Goal: Information Seeking & Learning: Learn about a topic

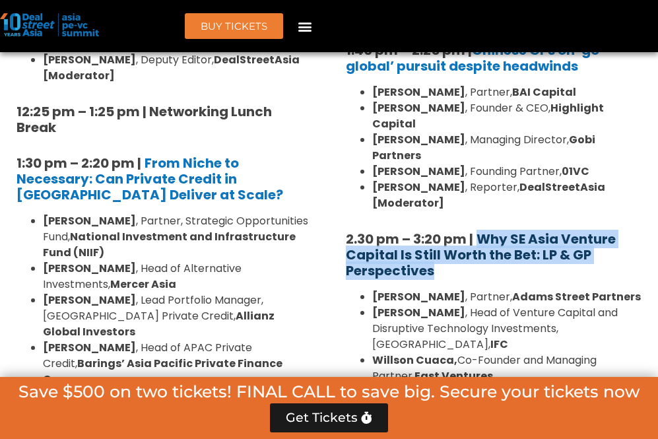
drag, startPoint x: 465, startPoint y: 229, endPoint x: 478, endPoint y: 193, distance: 38.6
click at [478, 231] on h5 "2.30 pm – 3:20 pm | Why SE Asia Venture Capital Is Still Worth the Bet: LP & GP…" at bounding box center [494, 254] width 296 height 47
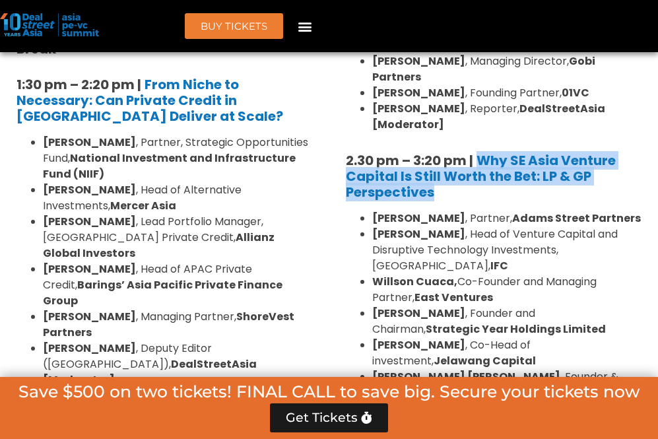
scroll to position [2098, 0]
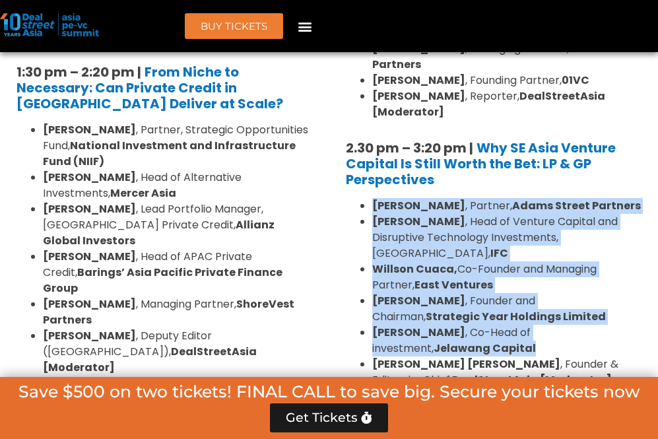
drag, startPoint x: 373, startPoint y: 157, endPoint x: 495, endPoint y: 298, distance: 186.2
click at [495, 298] on ul "[PERSON_NAME] , Partner, [PERSON_NAME] Street Partners [PERSON_NAME] , Head of …" at bounding box center [494, 293] width 296 height 190
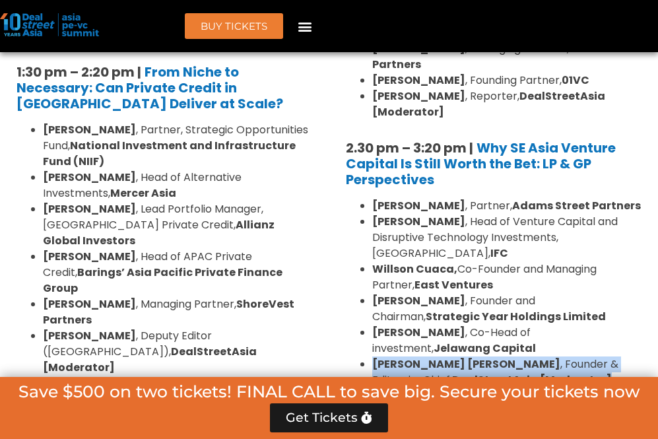
drag, startPoint x: 529, startPoint y: 331, endPoint x: 374, endPoint y: 318, distance: 155.6
click at [374, 356] on li "[PERSON_NAME] [PERSON_NAME] , Founder & Editor-in-Chief, DealStreetAsia [Modera…" at bounding box center [507, 372] width 270 height 32
click at [494, 356] on li "[PERSON_NAME] [PERSON_NAME] , Founder & Editor-in-Chief, DealStreetAsia [Modera…" at bounding box center [507, 372] width 270 height 32
drag, startPoint x: 544, startPoint y: 335, endPoint x: 373, endPoint y: 321, distance: 172.1
click at [373, 356] on li "[PERSON_NAME] [PERSON_NAME] , Founder & Editor-in-Chief, DealStreetAsia [Modera…" at bounding box center [507, 372] width 270 height 32
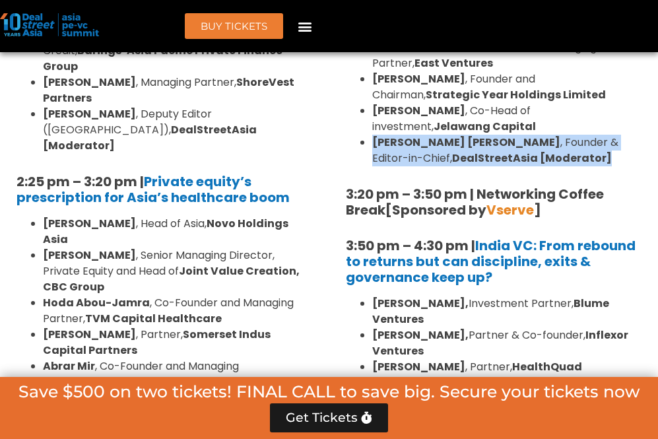
scroll to position [2332, 0]
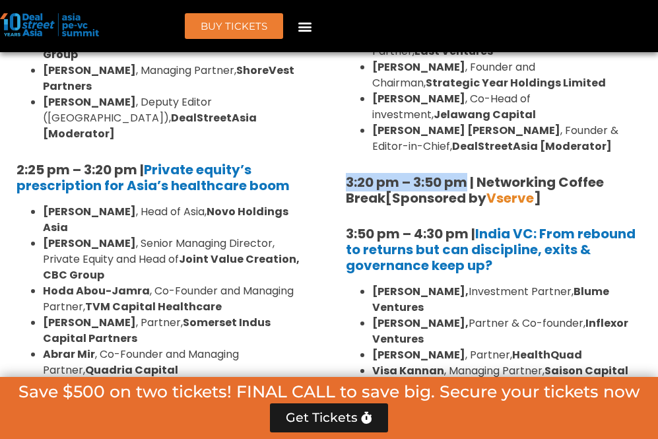
drag, startPoint x: 468, startPoint y: 130, endPoint x: 348, endPoint y: 129, distance: 120.1
click at [348, 173] on strong "3:20 pm – 3:50 pm | Networking Coffee Break" at bounding box center [475, 190] width 258 height 34
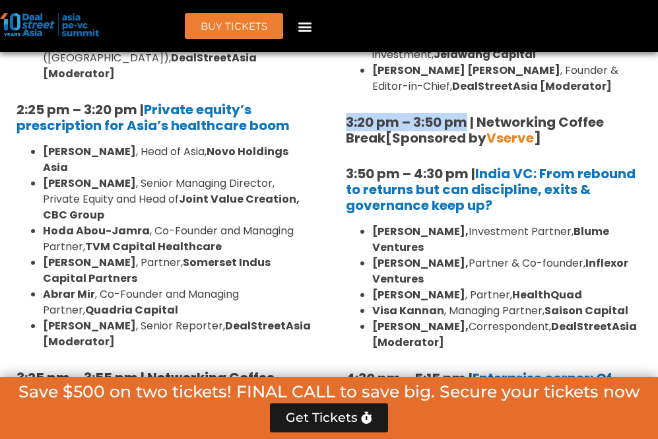
scroll to position [2413, 0]
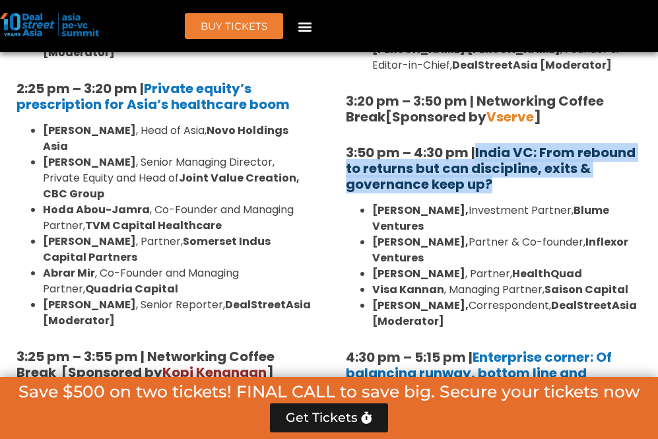
drag, startPoint x: 500, startPoint y: 141, endPoint x: 480, endPoint y: 103, distance: 43.1
click at [480, 144] on h5 "3:50 pm – 4:30 pm | [GEOGRAPHIC_DATA] VC: From rebound to returns but can disci…" at bounding box center [494, 167] width 296 height 47
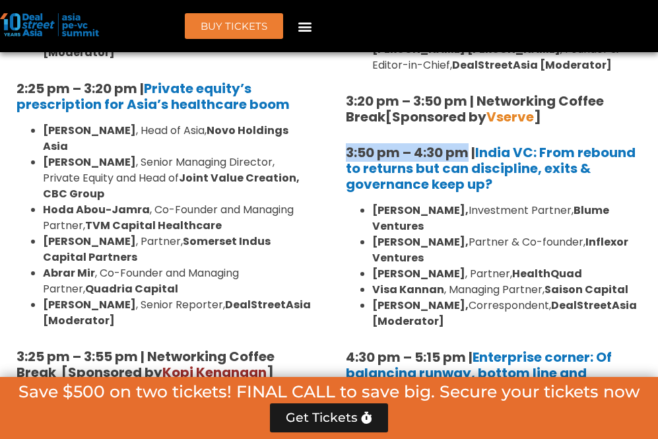
drag, startPoint x: 469, startPoint y: 100, endPoint x: 344, endPoint y: 100, distance: 124.7
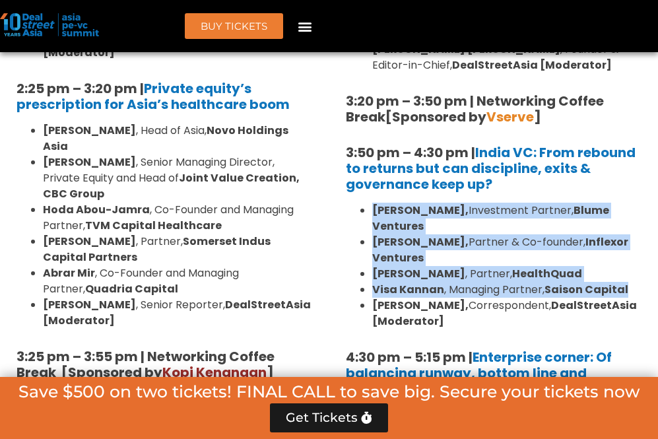
drag, startPoint x: 626, startPoint y: 237, endPoint x: 373, endPoint y: 162, distance: 263.4
click at [373, 203] on ul "[PERSON_NAME], Investment Partner, [PERSON_NAME] Ventures [PERSON_NAME], Partne…" at bounding box center [494, 266] width 296 height 127
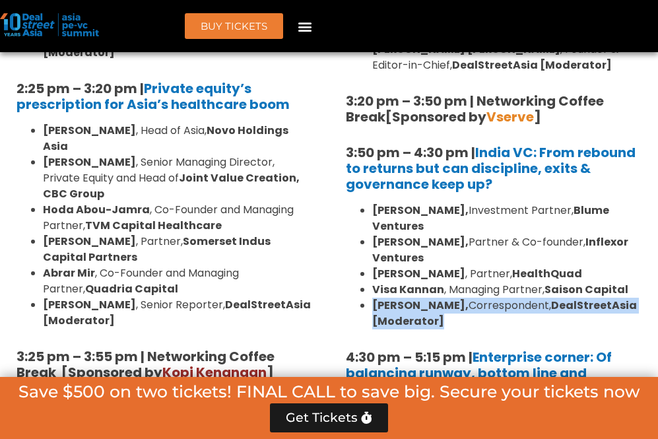
drag, startPoint x: 459, startPoint y: 271, endPoint x: 368, endPoint y: 258, distance: 92.0
click at [368, 258] on ul "[PERSON_NAME], Investment Partner, [PERSON_NAME] Ventures [PERSON_NAME], Partne…" at bounding box center [494, 266] width 296 height 127
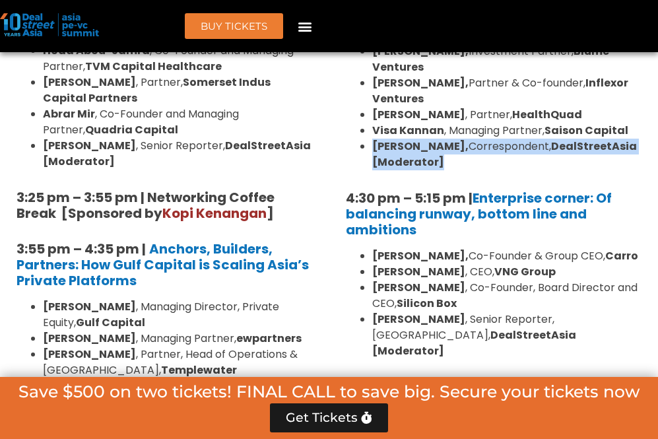
scroll to position [2585, 0]
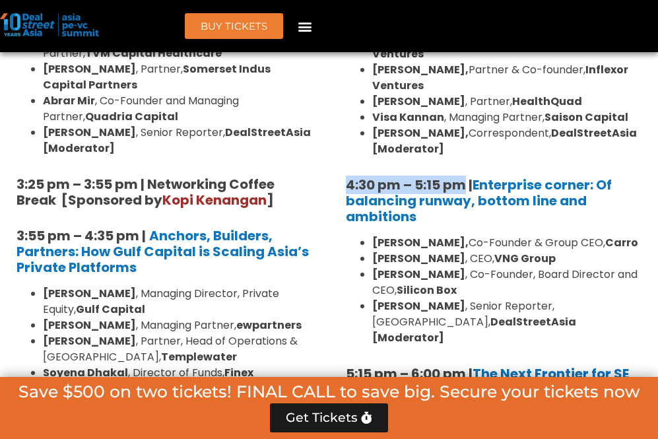
drag, startPoint x: 467, startPoint y: 131, endPoint x: 346, endPoint y: 127, distance: 120.8
click at [346, 175] on strong "4:30 pm – 5:15 pm | Enterprise corner: Of balancing runway, bottom line and amb…" at bounding box center [479, 200] width 266 height 50
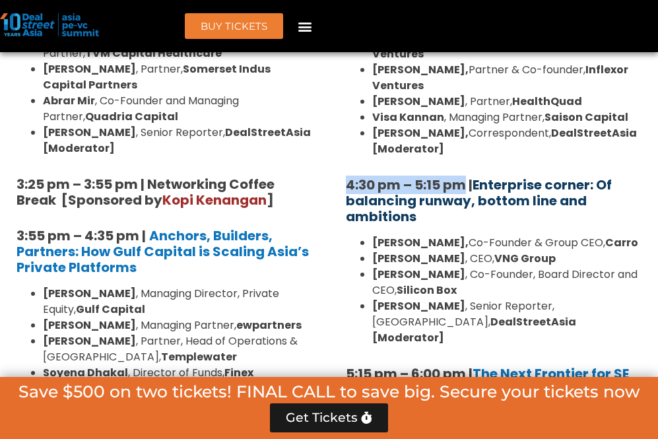
drag, startPoint x: 447, startPoint y: 168, endPoint x: 474, endPoint y: 138, distance: 41.1
click at [475, 177] on h5 "4:30 pm – 5:15 pm | Enterprise corner: Of balancing runway, bottom line and amb…" at bounding box center [494, 200] width 296 height 47
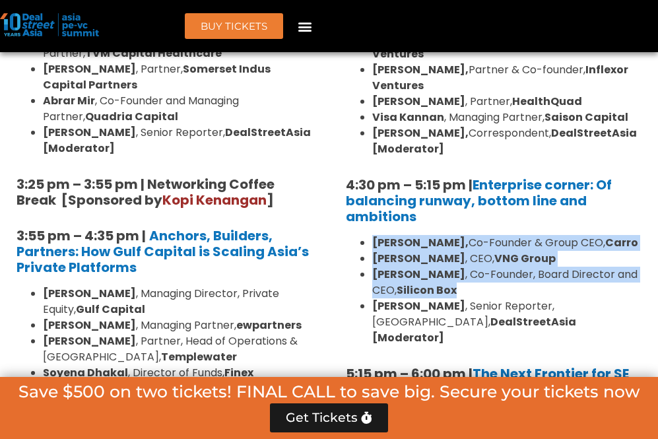
drag, startPoint x: 444, startPoint y: 245, endPoint x: 373, endPoint y: 198, distance: 85.6
click at [373, 235] on ul "[PERSON_NAME], Co-Founder & Group CEO, [PERSON_NAME] , CEO, VNG Group [PERSON_N…" at bounding box center [494, 290] width 296 height 111
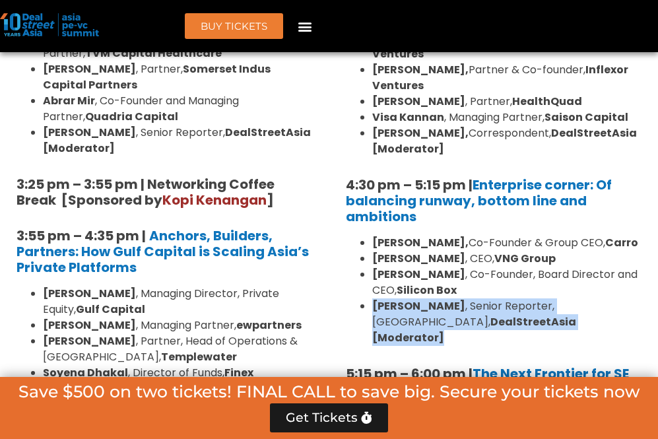
drag, startPoint x: 544, startPoint y: 281, endPoint x: 374, endPoint y: 251, distance: 172.8
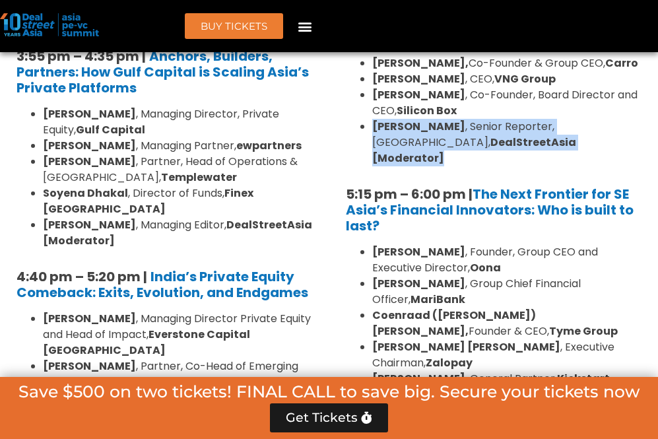
scroll to position [2766, 0]
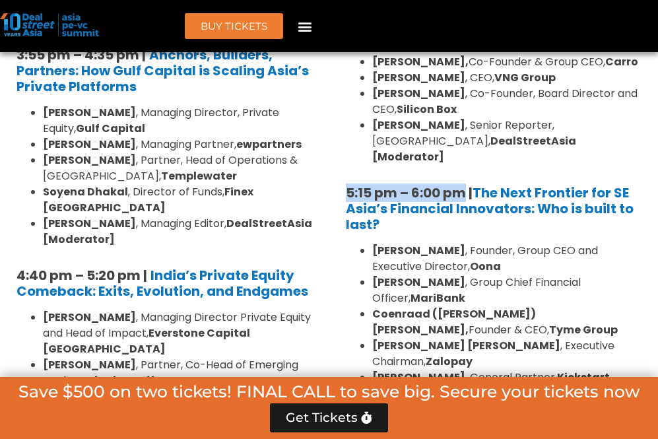
drag, startPoint x: 466, startPoint y: 129, endPoint x: 346, endPoint y: 127, distance: 120.1
click at [346, 183] on strong "5:15 pm – 6:00 pm | The Next Frontier for SE Asia’s Financial Innovators: Who i…" at bounding box center [490, 208] width 288 height 50
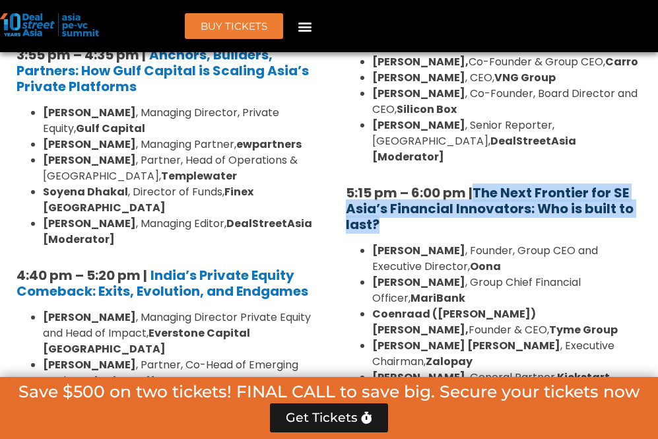
drag, startPoint x: 443, startPoint y: 164, endPoint x: 478, endPoint y: 127, distance: 51.3
click at [478, 185] on h5 "5:15 pm – 6:00 pm | The Next Frontier for SE Asia’s Financial Innovators: Who i…" at bounding box center [494, 208] width 296 height 47
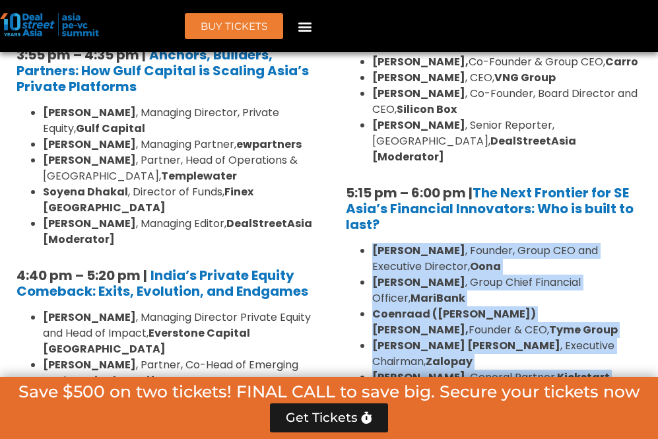
drag, startPoint x: 375, startPoint y: 185, endPoint x: 637, endPoint y: 289, distance: 281.9
click at [637, 289] on ul "[PERSON_NAME] , Founder, Group CEO and Executive Director, [PERSON_NAME] , Grou…" at bounding box center [494, 338] width 296 height 190
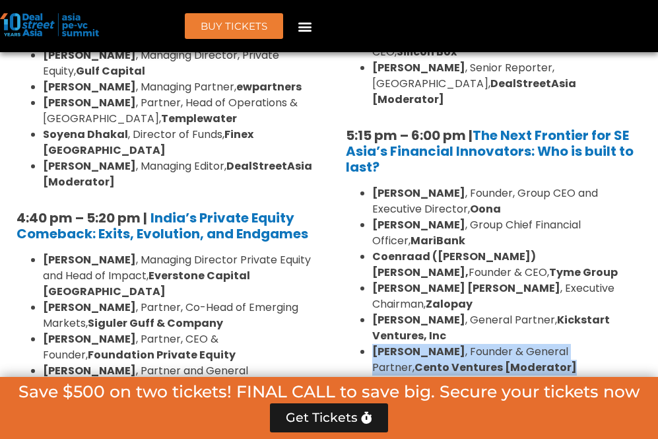
drag, startPoint x: 506, startPoint y: 268, endPoint x: 375, endPoint y: 249, distance: 132.7
click at [375, 344] on li "[PERSON_NAME] , Founder & General Partner, Cento Ventures [Moderator]" at bounding box center [507, 360] width 270 height 32
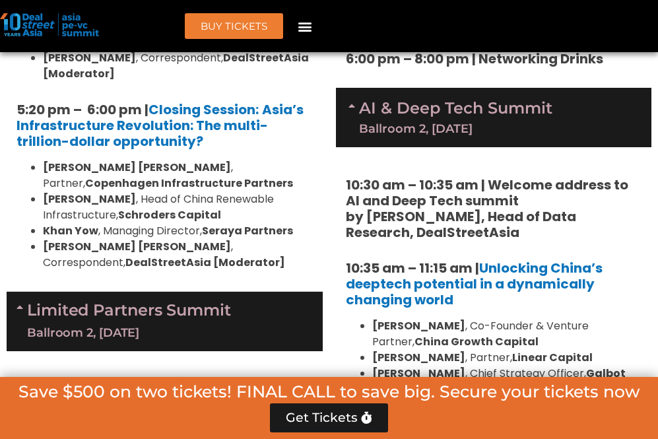
scroll to position [3171, 0]
